Goal: Find specific page/section: Find specific page/section

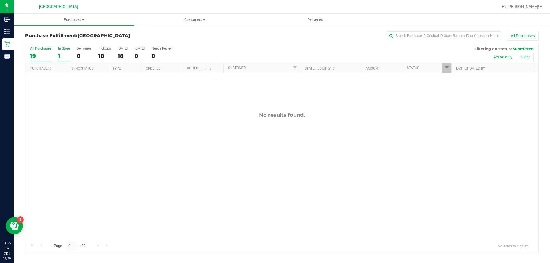
click at [59, 51] on label "In Store 1" at bounding box center [64, 54] width 12 height 16
click at [0, 0] on input "In Store 1" at bounding box center [0, 0] width 0 height 0
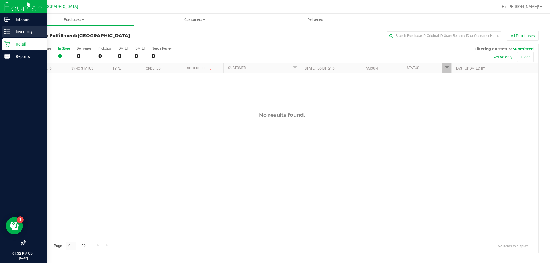
click at [6, 34] on icon at bounding box center [7, 32] width 6 height 6
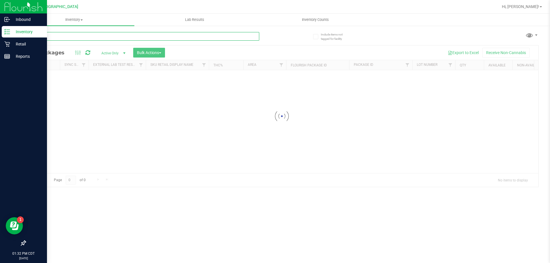
click at [110, 36] on input "text" at bounding box center [142, 36] width 234 height 9
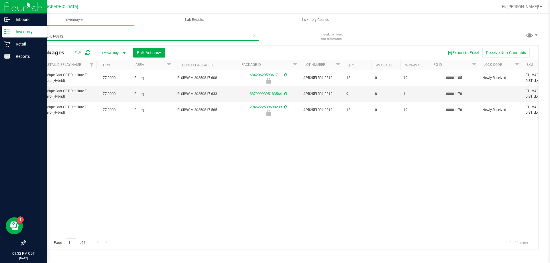
scroll to position [0, 86]
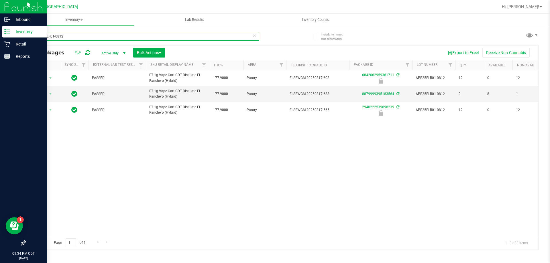
type input "APR25ELR01-0812"
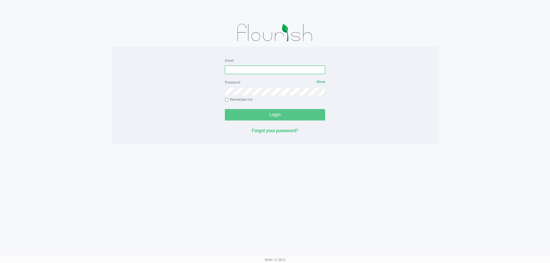
click at [278, 72] on input "Email" at bounding box center [275, 70] width 100 height 9
type input "[EMAIL_ADDRESS][DOMAIN_NAME]"
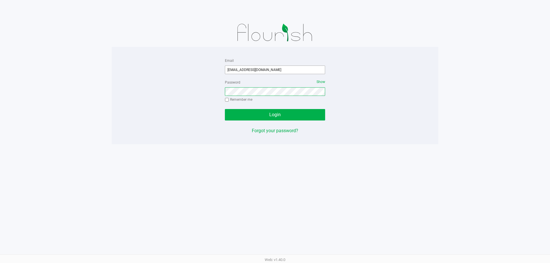
click at [225, 109] on button "Login" at bounding box center [275, 114] width 100 height 11
